Goal: Information Seeking & Learning: Learn about a topic

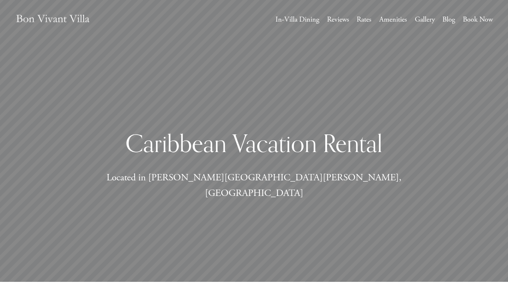
scroll to position [7, 0]
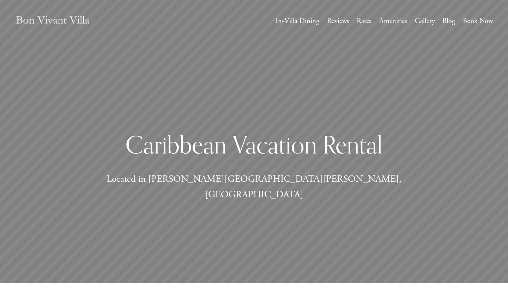
click at [293, 20] on link "In-Villa Dining" at bounding box center [298, 20] width 44 height 13
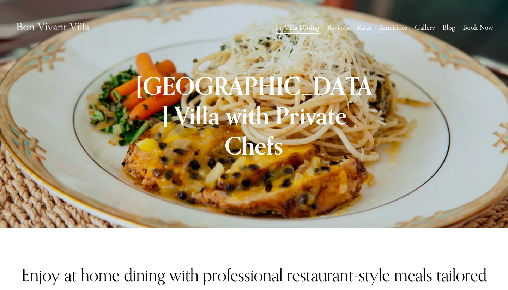
click at [423, 24] on link "Gallery" at bounding box center [425, 27] width 20 height 13
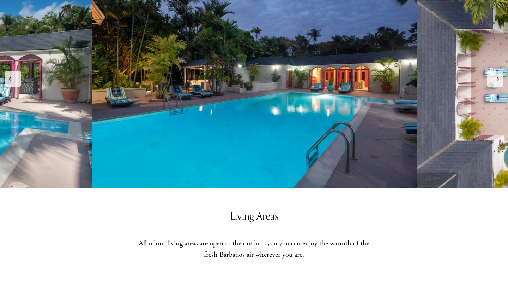
scroll to position [371, 0]
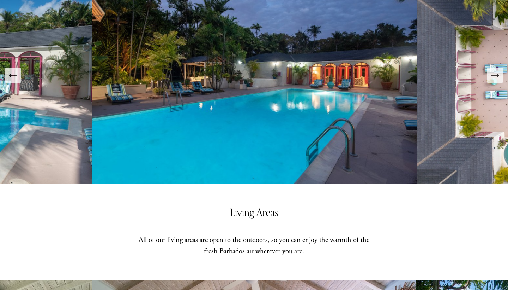
click at [494, 70] on icon "Next Slide" at bounding box center [495, 75] width 10 height 10
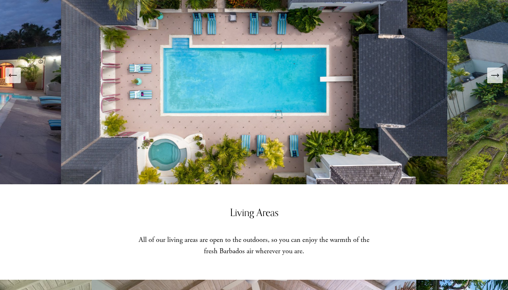
click at [494, 70] on icon "Next Slide" at bounding box center [495, 75] width 10 height 10
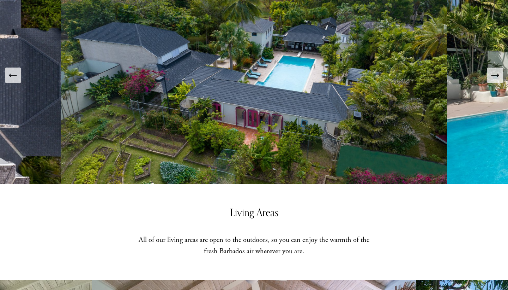
click at [494, 70] on icon "Next Slide" at bounding box center [495, 75] width 10 height 10
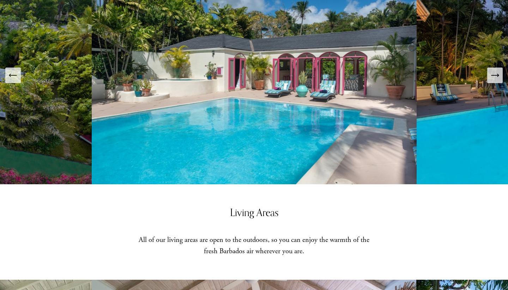
click at [494, 70] on icon "Next Slide" at bounding box center [495, 75] width 10 height 10
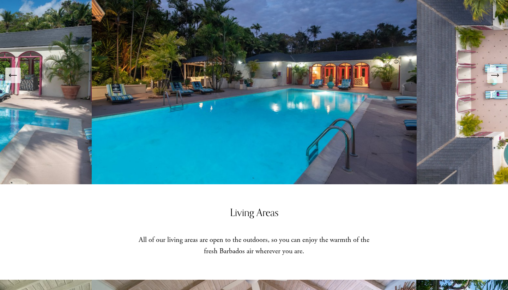
click at [494, 70] on icon "Next Slide" at bounding box center [495, 75] width 10 height 10
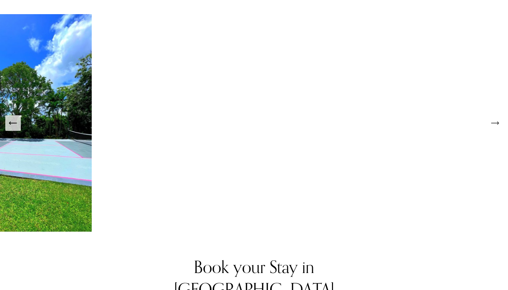
scroll to position [1258, 0]
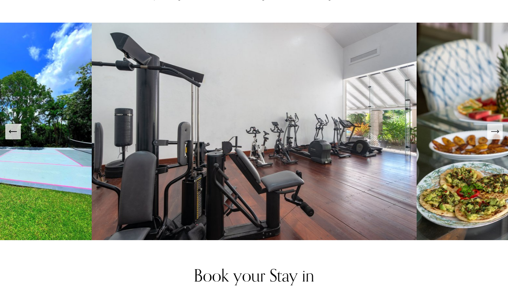
click at [493, 126] on icon "Next Slide" at bounding box center [495, 131] width 10 height 10
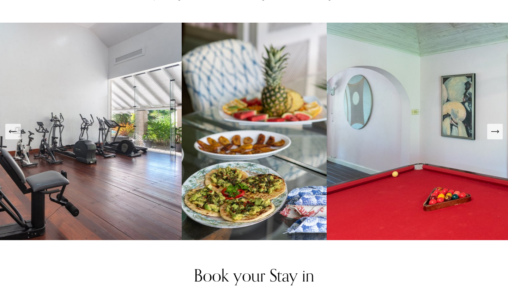
click at [493, 126] on icon "Next Slide" at bounding box center [495, 131] width 10 height 10
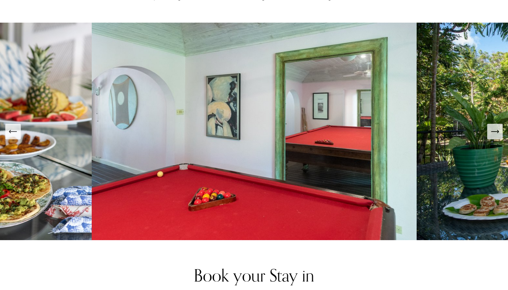
click at [492, 126] on icon "Next Slide" at bounding box center [495, 131] width 10 height 10
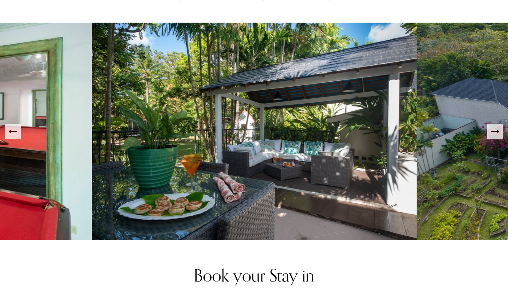
click at [496, 126] on icon "Next Slide" at bounding box center [495, 131] width 10 height 10
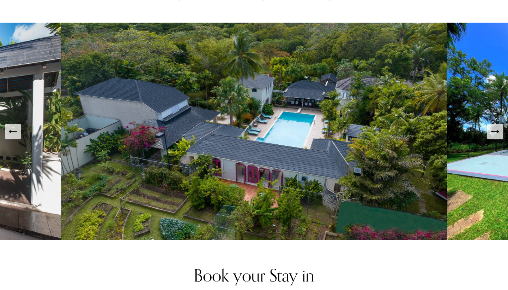
click at [496, 126] on icon "Next Slide" at bounding box center [495, 131] width 10 height 10
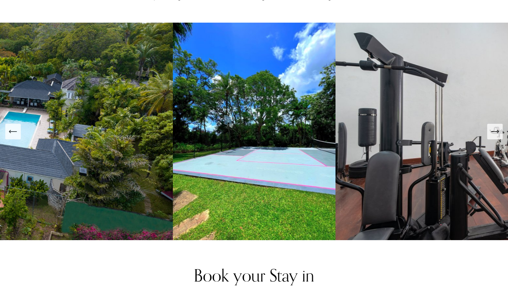
click at [496, 126] on icon "Next Slide" at bounding box center [495, 131] width 10 height 10
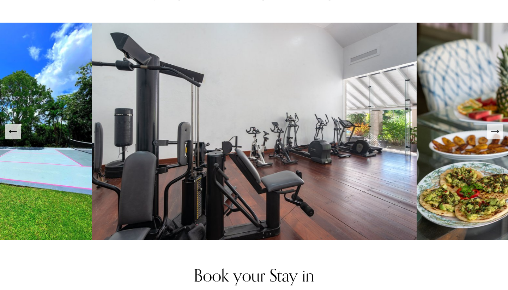
click at [496, 126] on icon "Next Slide" at bounding box center [495, 131] width 10 height 10
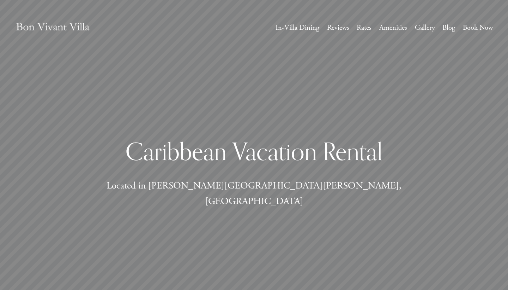
click at [395, 26] on link "Amenities" at bounding box center [394, 27] width 28 height 13
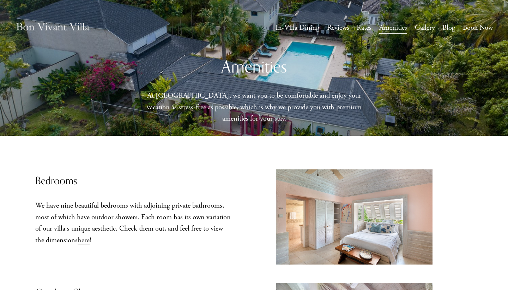
click at [448, 30] on link "Blog" at bounding box center [449, 27] width 13 height 13
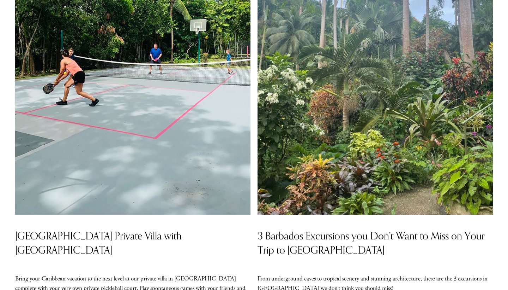
scroll to position [173, 0]
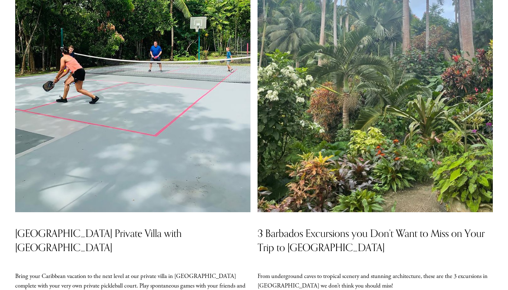
click at [408, 127] on img at bounding box center [376, 55] width 236 height 314
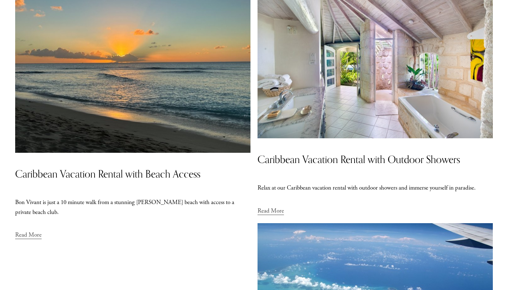
scroll to position [513, 0]
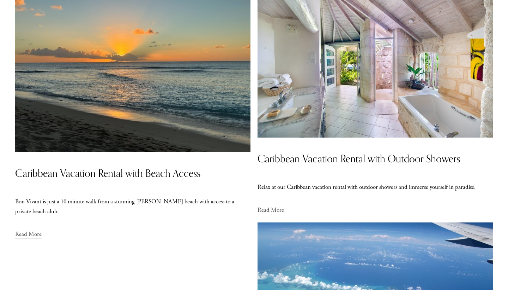
click at [363, 107] on img at bounding box center [376, 58] width 236 height 157
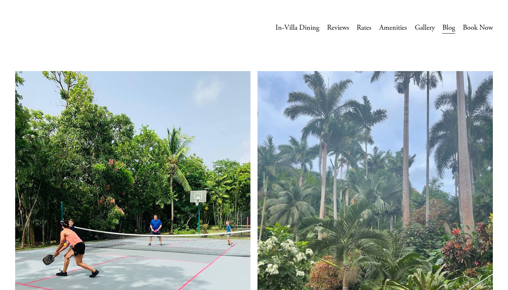
scroll to position [0, 0]
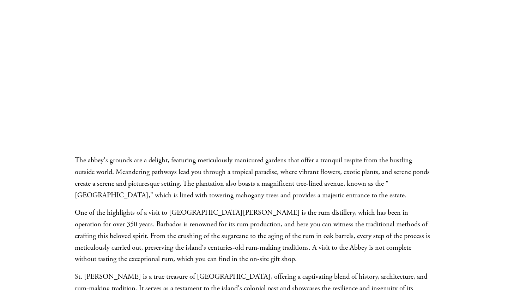
scroll to position [1455, 0]
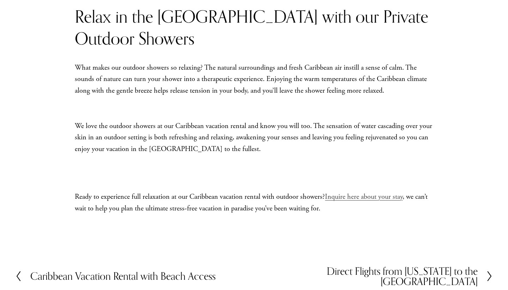
scroll to position [816, 0]
